Goal: Navigation & Orientation: Find specific page/section

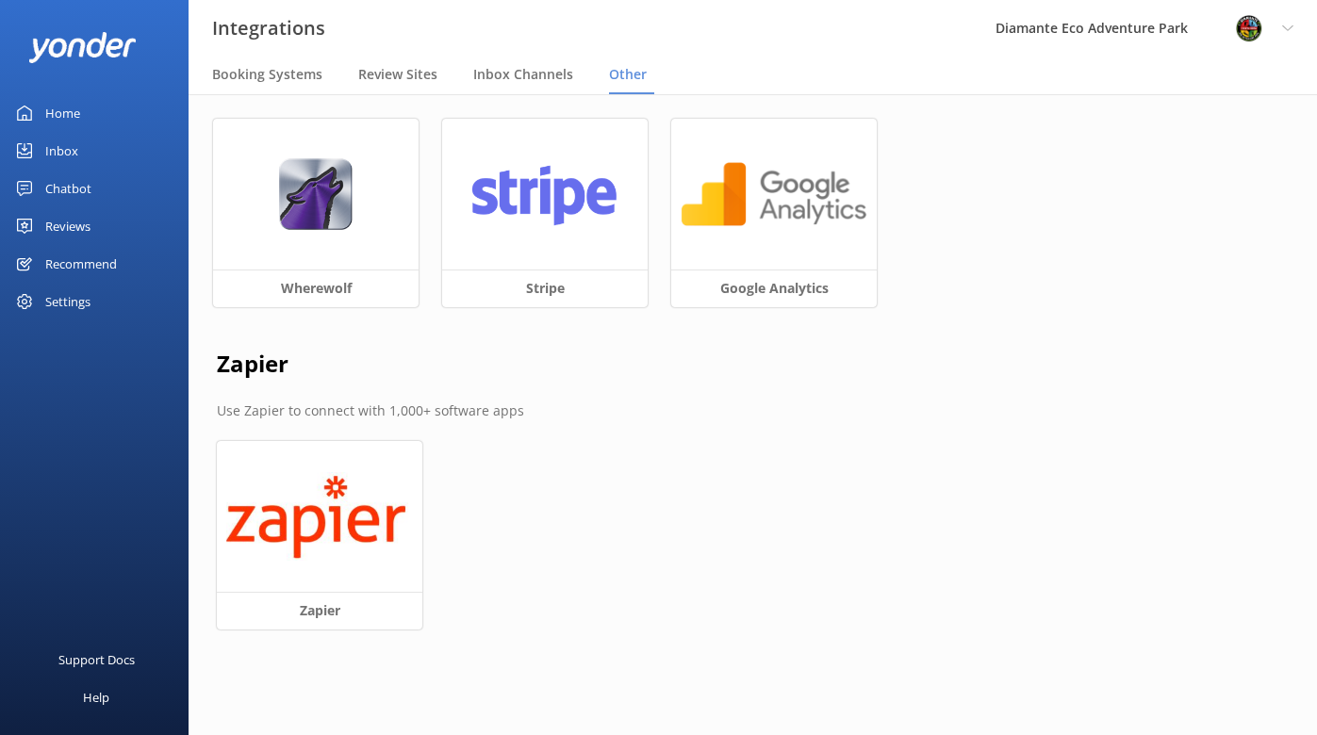
click at [67, 113] on div "Home" at bounding box center [62, 113] width 35 height 38
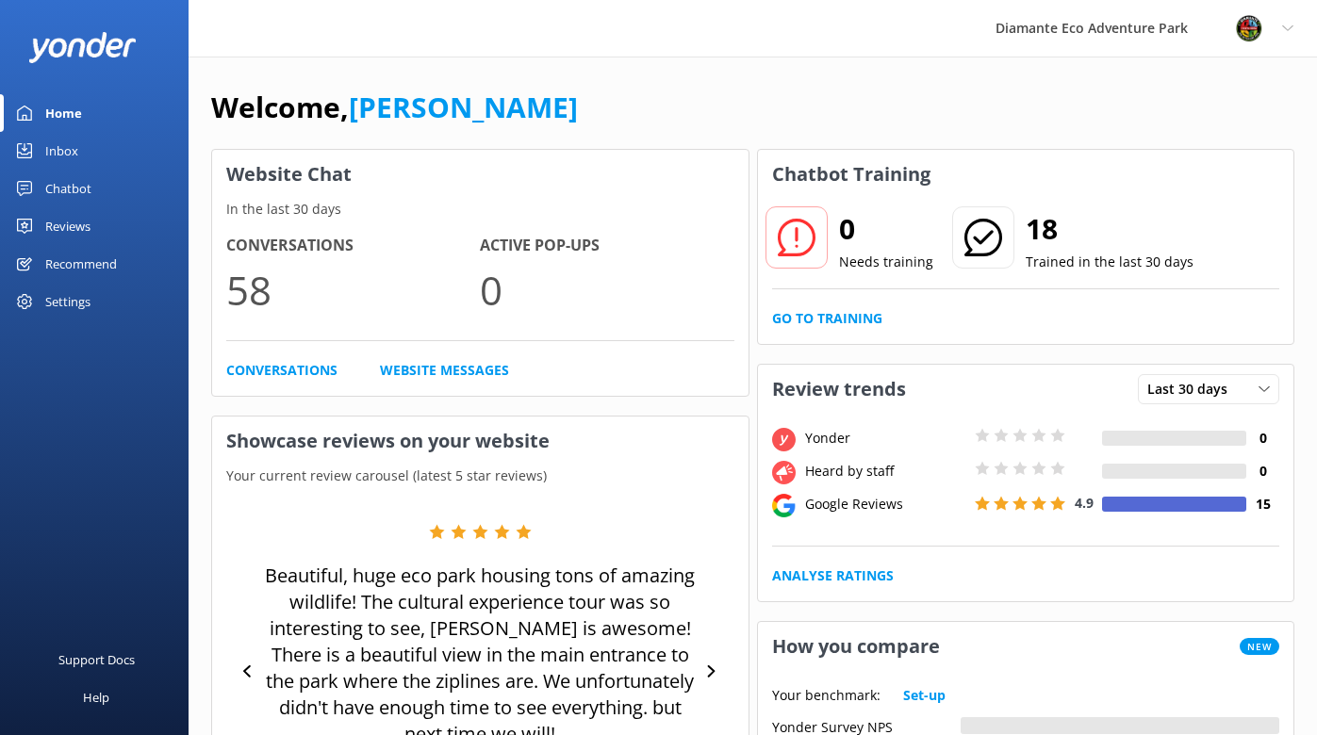
click at [59, 228] on div "Reviews" at bounding box center [67, 226] width 45 height 38
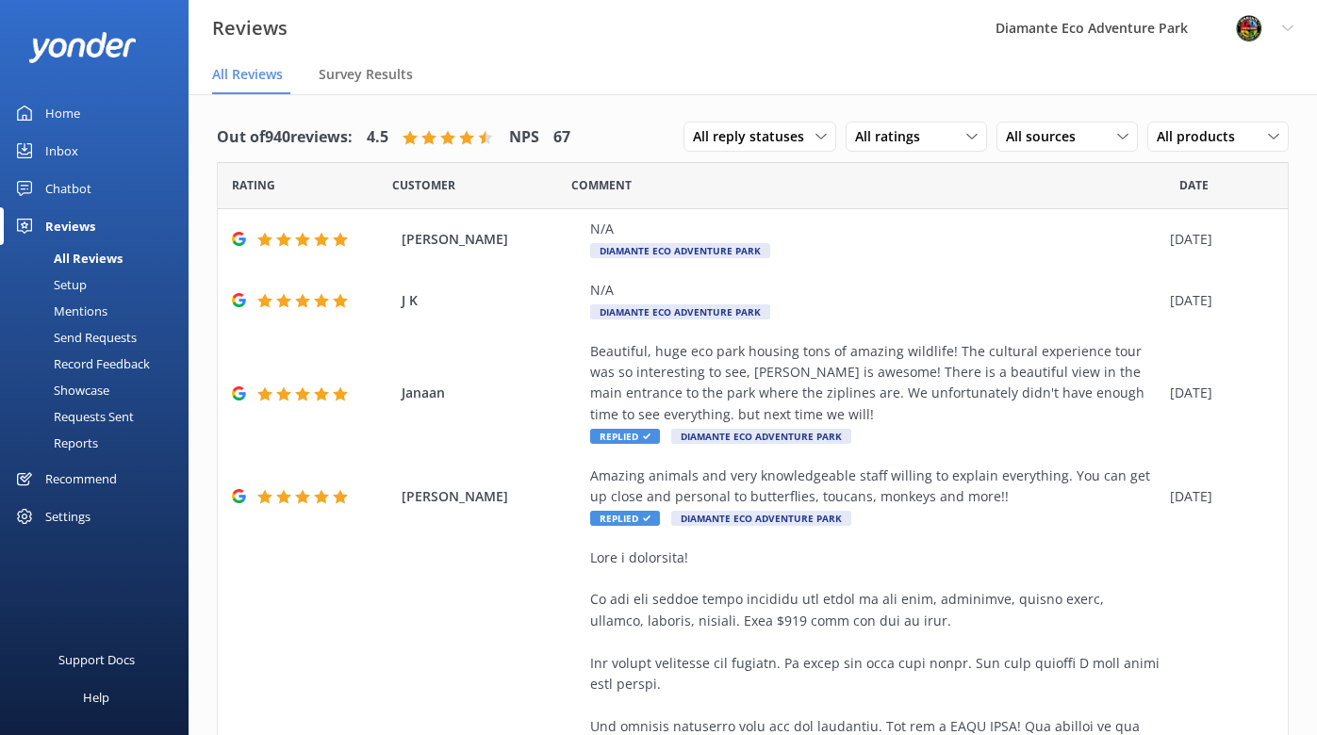
click at [71, 108] on div "Home" at bounding box center [62, 113] width 35 height 38
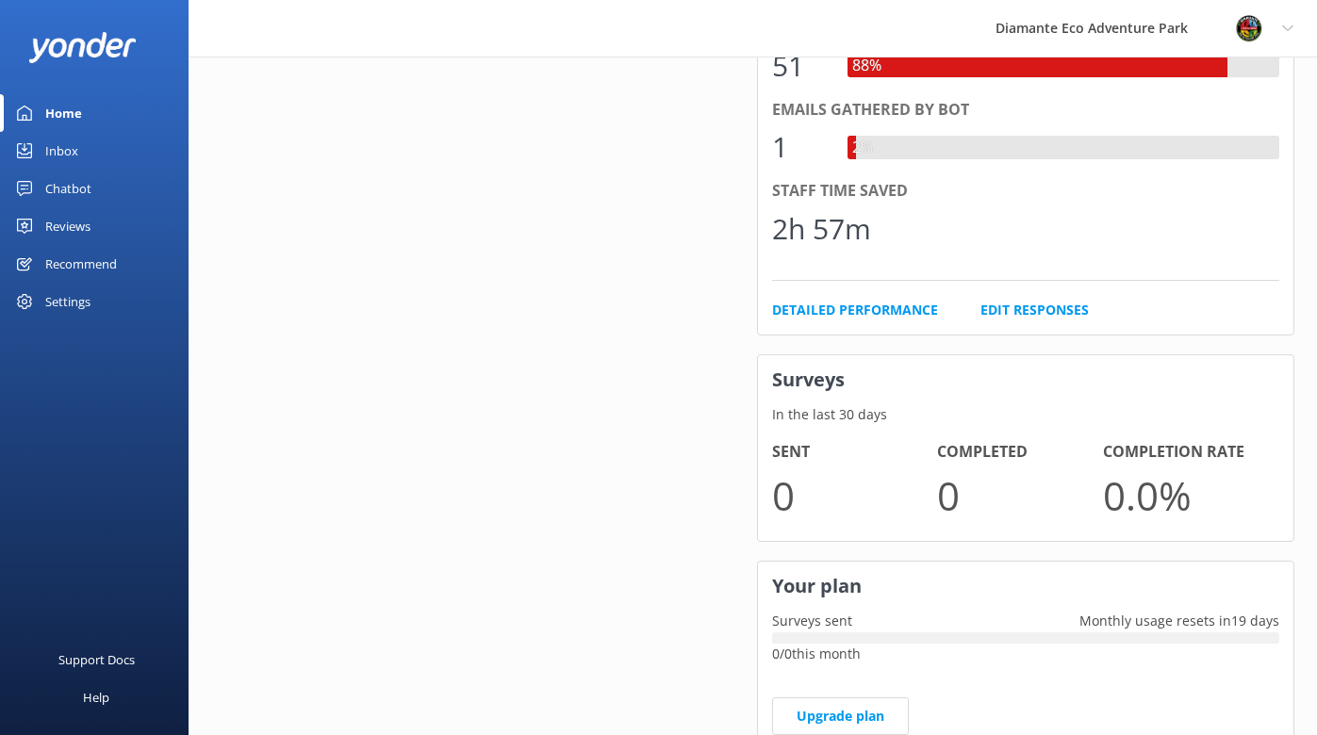
scroll to position [1016, 0]
